Goal: Task Accomplishment & Management: Manage account settings

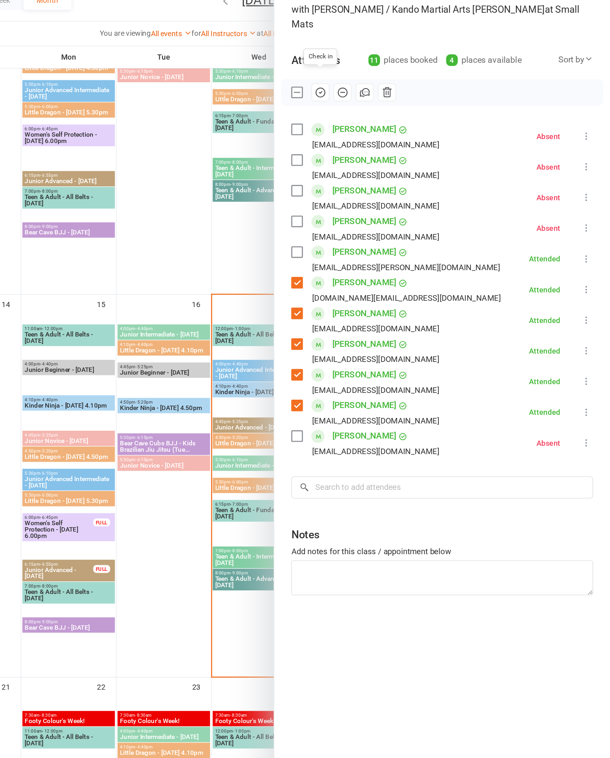
click at [135, 258] on div at bounding box center [347, 379] width 526 height 758
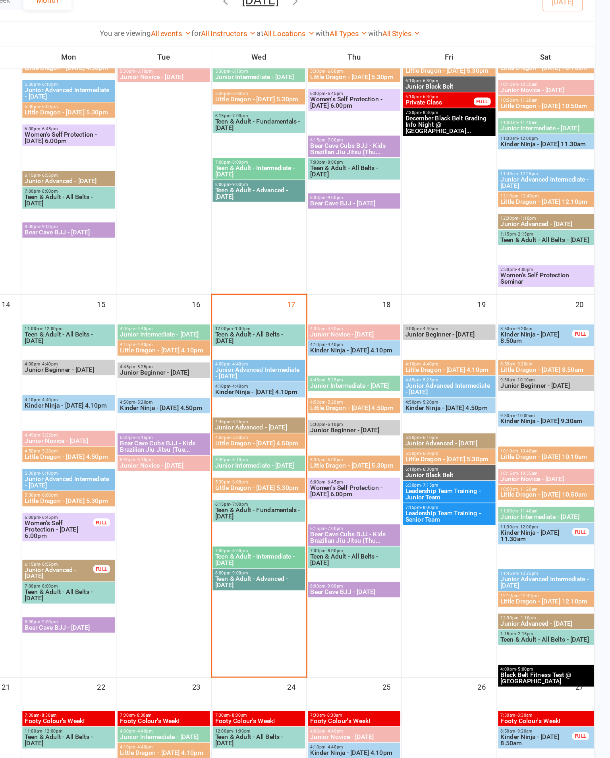
click at [313, 432] on span "5:30pm - 6:00pm" at bounding box center [346, 431] width 66 height 4
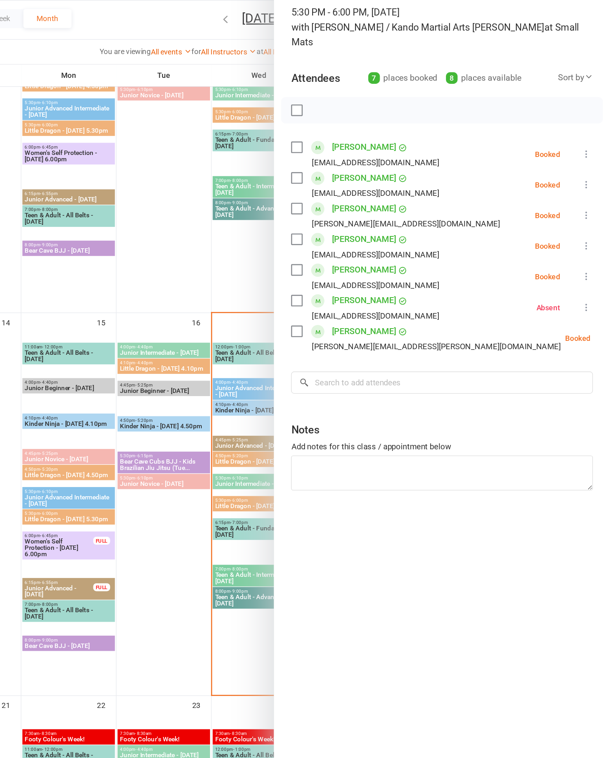
click at [134, 277] on div at bounding box center [347, 379] width 526 height 758
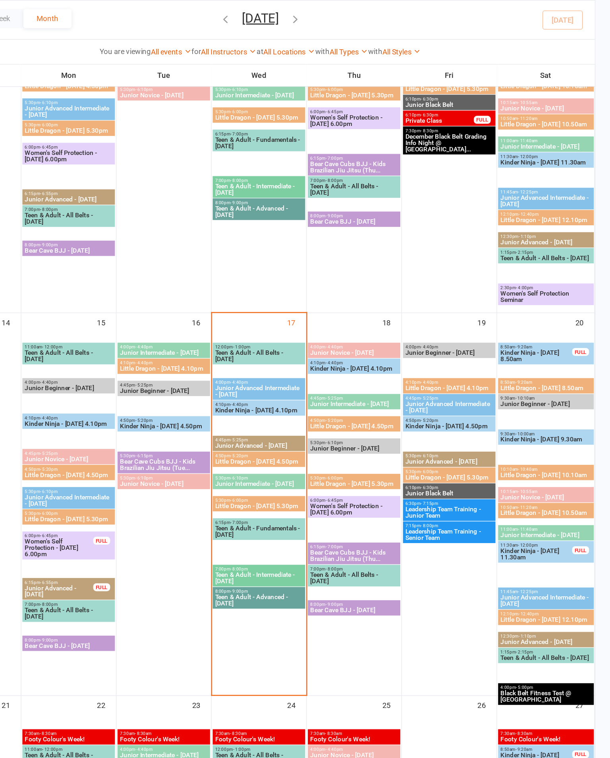
click at [313, 437] on span "Little Dragon - [DATE] 5.30pm" at bounding box center [346, 434] width 66 height 5
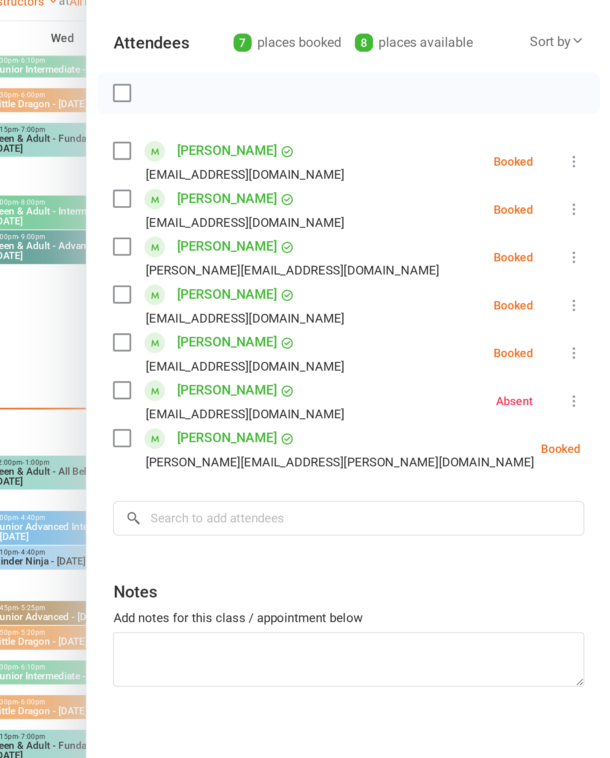
click at [84, 228] on div at bounding box center [347, 379] width 526 height 758
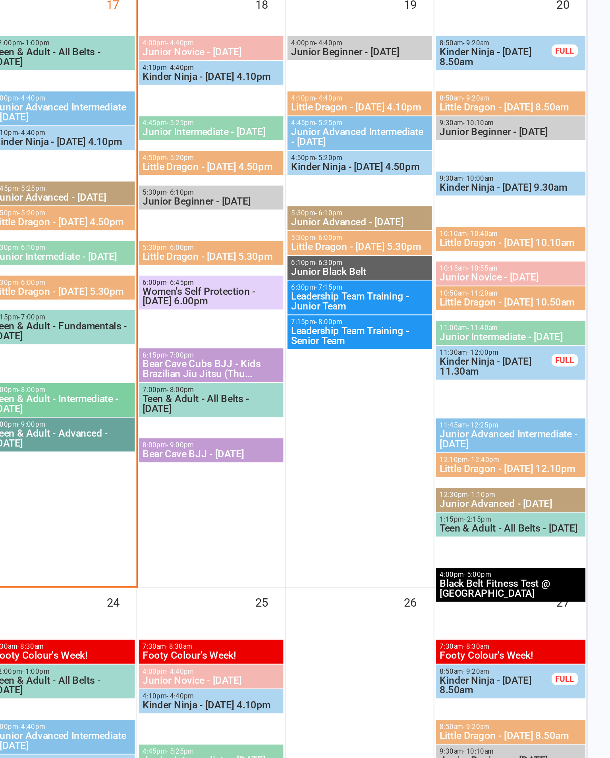
click at [313, 399] on span "Little Dragon - [DATE] 4.50pm" at bounding box center [346, 401] width 66 height 5
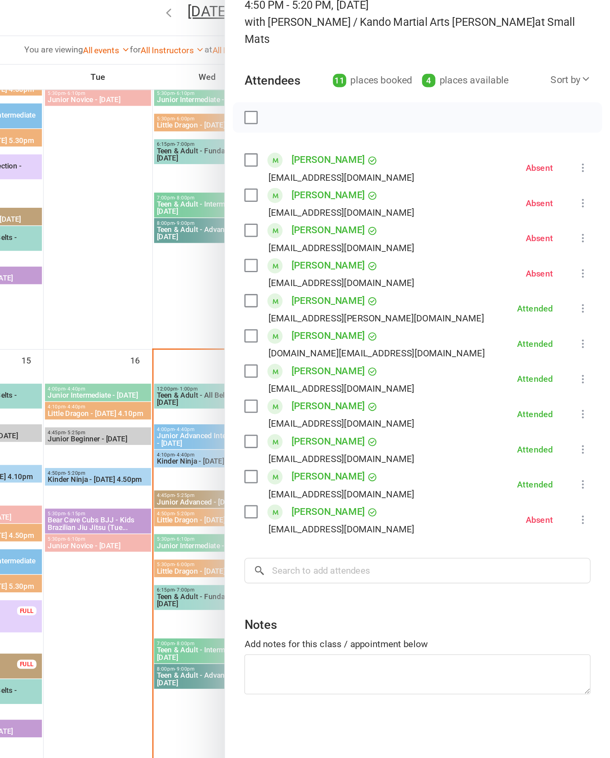
click at [84, 264] on div at bounding box center [347, 379] width 526 height 758
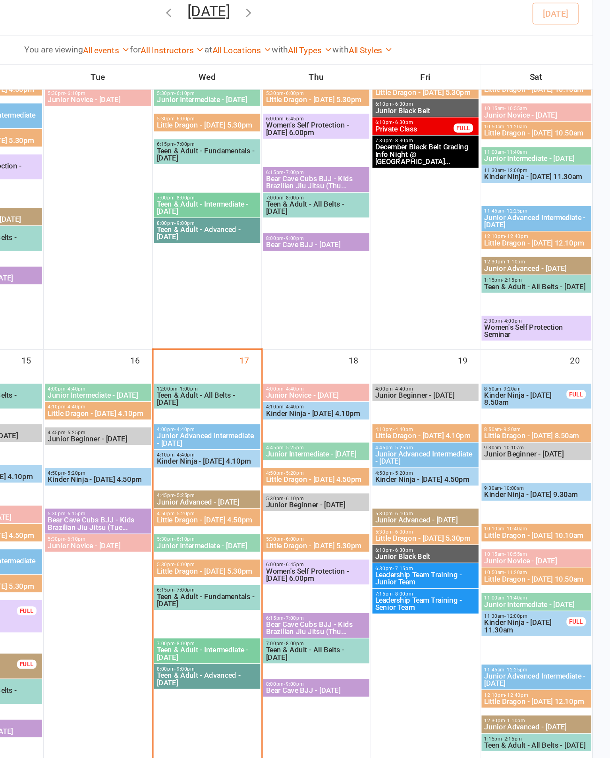
click at [313, 437] on span "Little Dragon - [DATE] 5.30pm" at bounding box center [346, 434] width 66 height 5
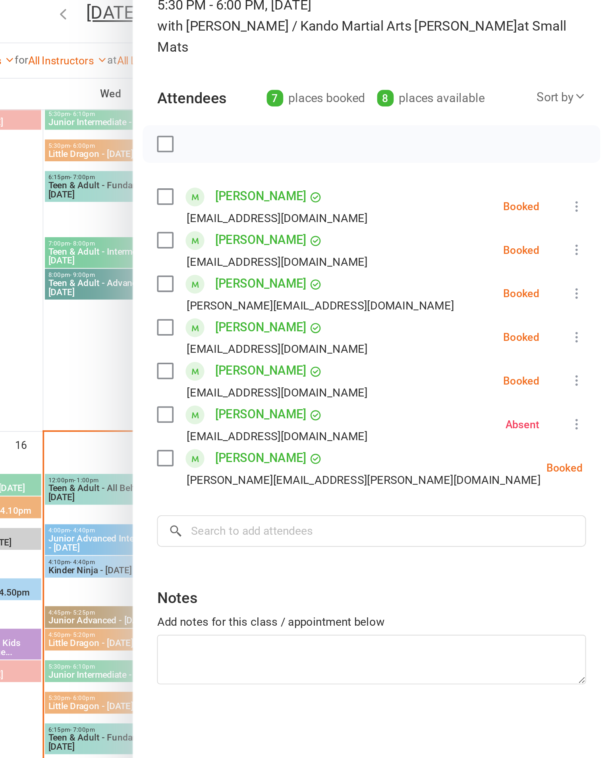
click at [371, 161] on label at bounding box center [375, 165] width 8 height 8
click at [371, 231] on label at bounding box center [375, 235] width 8 height 8
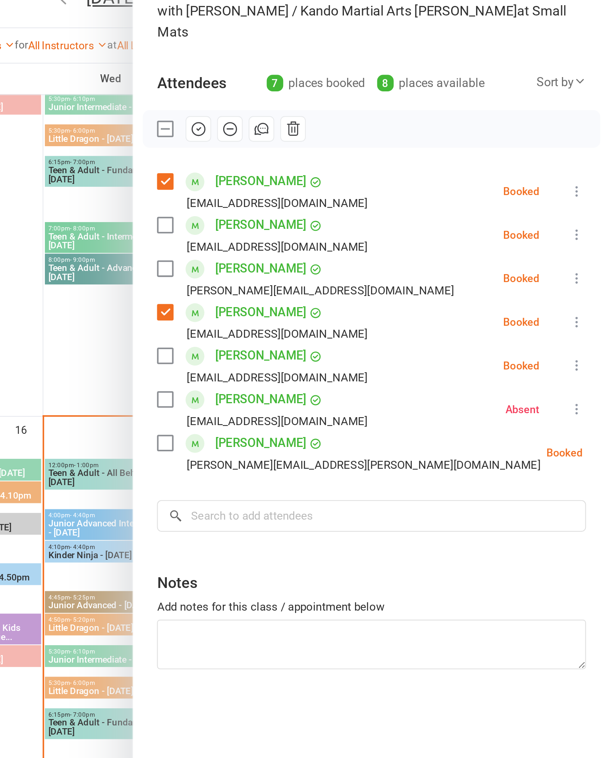
click at [386, 131] on button "button" at bounding box center [393, 138] width 14 height 14
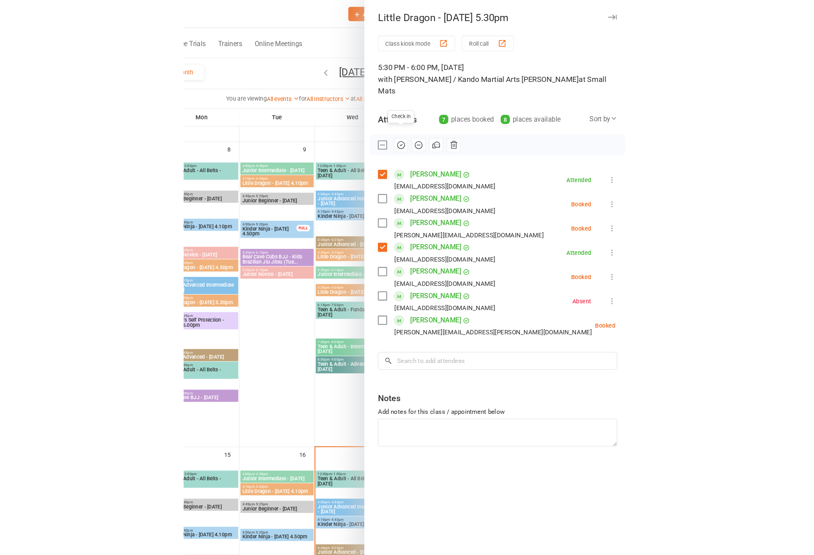
scroll to position [312, 0]
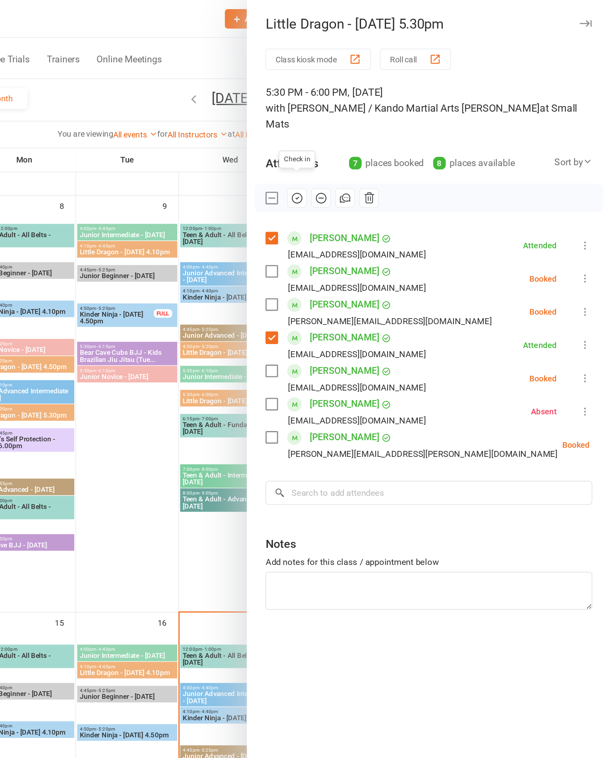
click at [371, 300] on label at bounding box center [375, 304] width 8 height 8
click at [388, 133] on icon "button" at bounding box center [392, 137] width 9 height 9
click at [371, 134] on label at bounding box center [375, 138] width 8 height 8
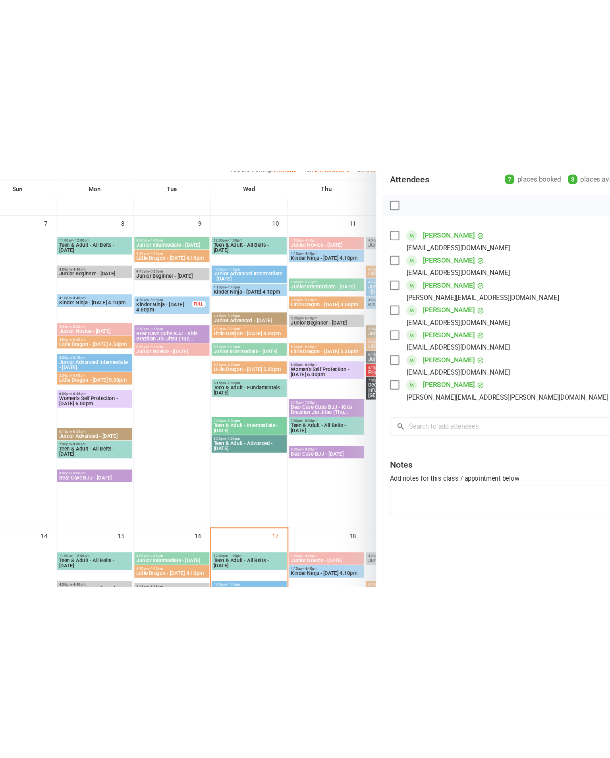
scroll to position [251, 0]
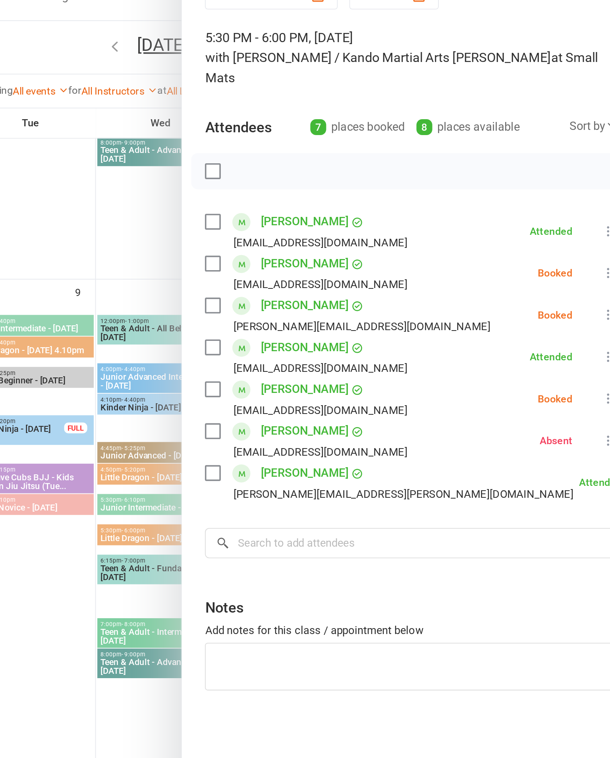
click at [371, 207] on label at bounding box center [375, 211] width 8 height 8
click at [371, 254] on label at bounding box center [375, 258] width 8 height 8
